Goal: Navigation & Orientation: Find specific page/section

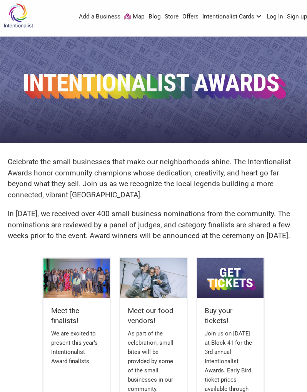
click at [23, 13] on img at bounding box center [18, 15] width 37 height 25
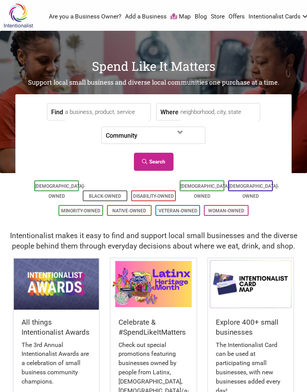
click at [62, 310] on div "All things Intentionalist Awards The 3rd Annual Intentionalist Awards are a cel…" at bounding box center [56, 360] width 85 height 100
click at [62, 290] on img at bounding box center [56, 284] width 85 height 51
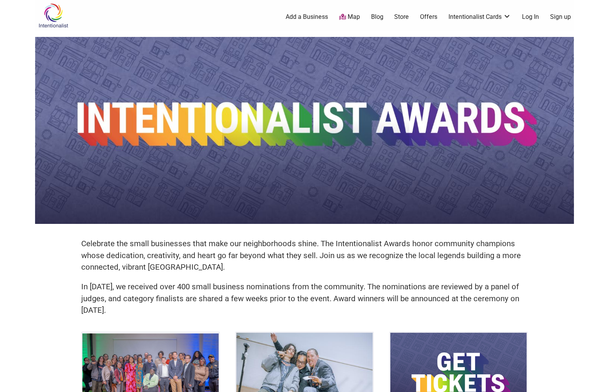
click at [307, 16] on link "Map" at bounding box center [349, 17] width 21 height 9
